Goal: Task Accomplishment & Management: Manage account settings

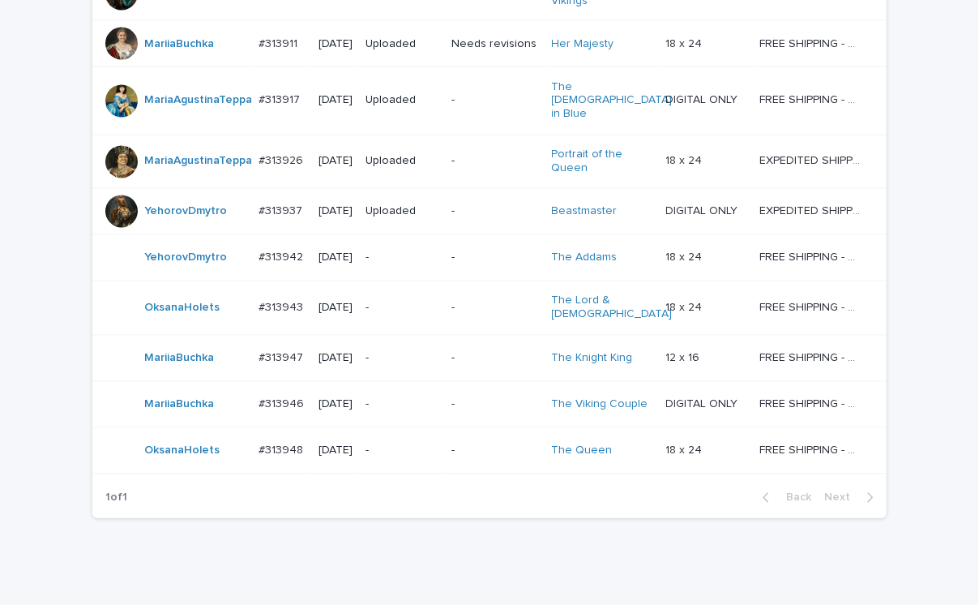
scroll to position [1221, 0]
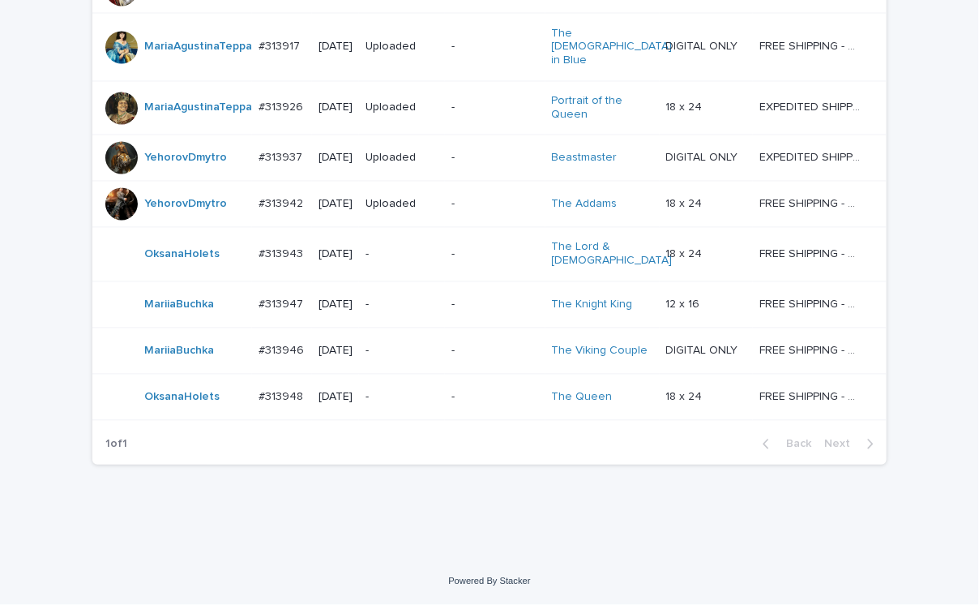
click at [494, 204] on div "-" at bounding box center [494, 202] width 87 height 17
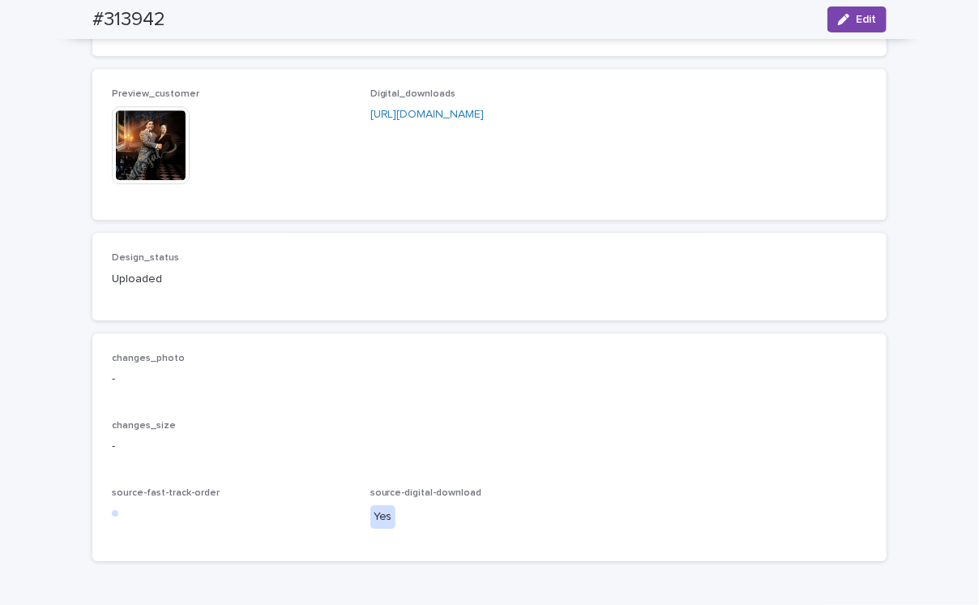
scroll to position [2268, 0]
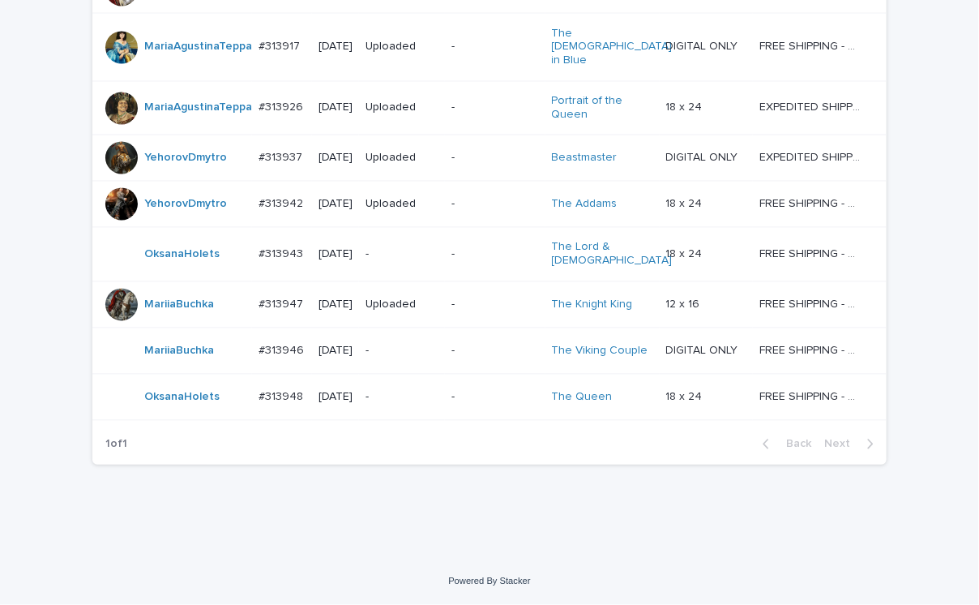
scroll to position [1221, 0]
